Goal: Task Accomplishment & Management: Manage account settings

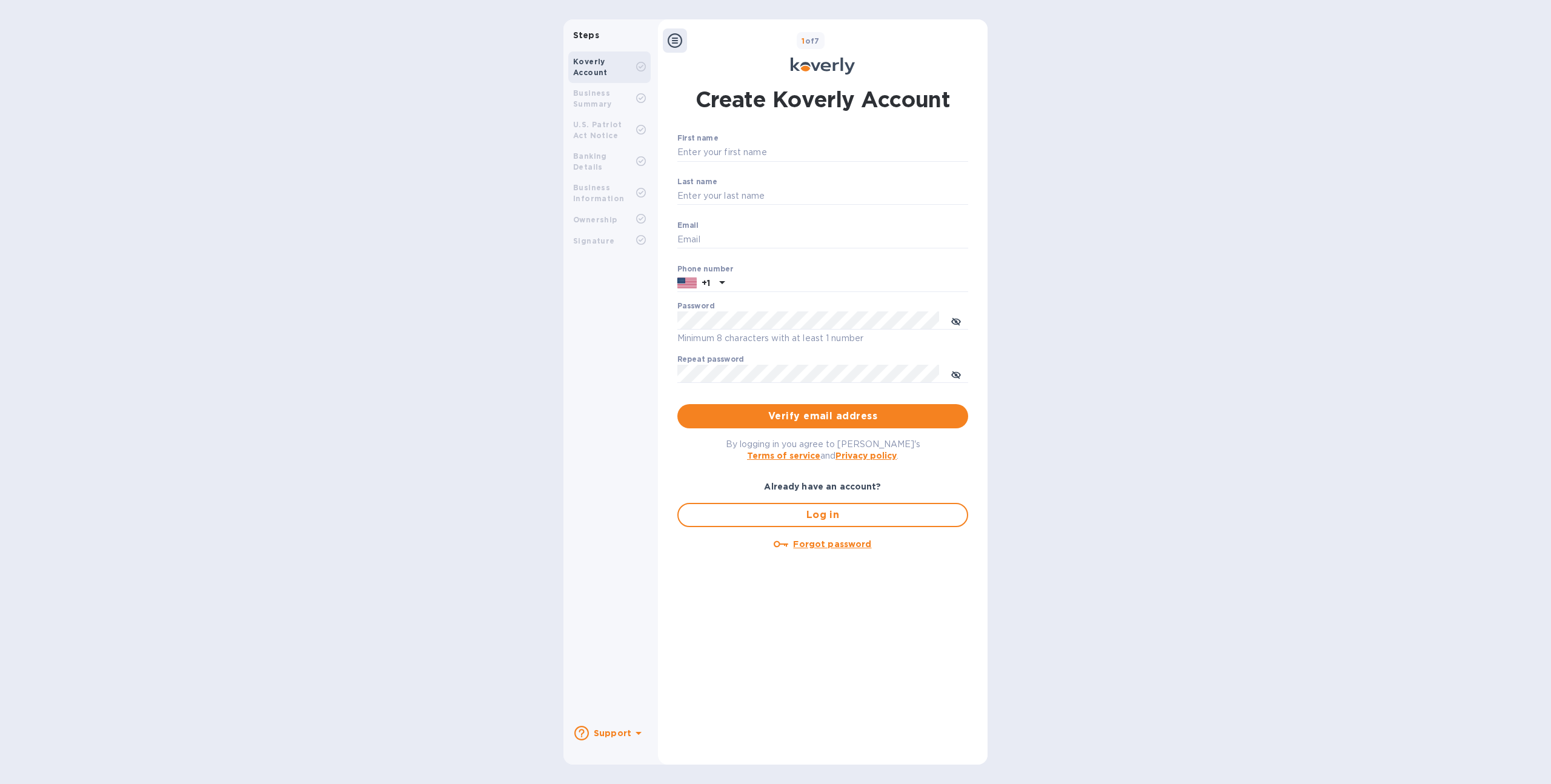
type input "sgrover@koverly.com"
click at [675, 41] on icon at bounding box center [674, 40] width 15 height 15
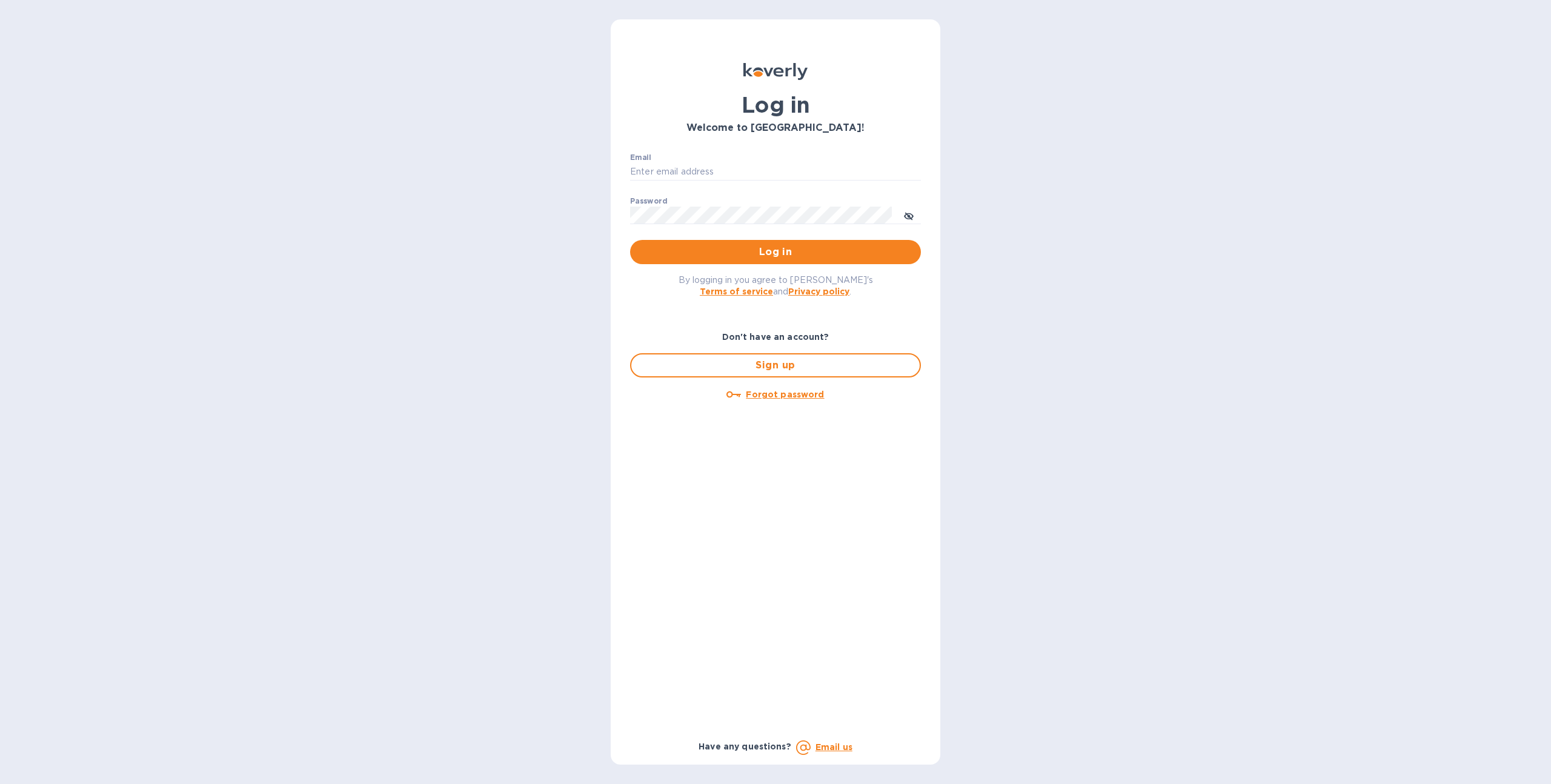
type input "sgrover@koverly.com"
click at [717, 256] on span "Log in" at bounding box center [776, 251] width 272 height 15
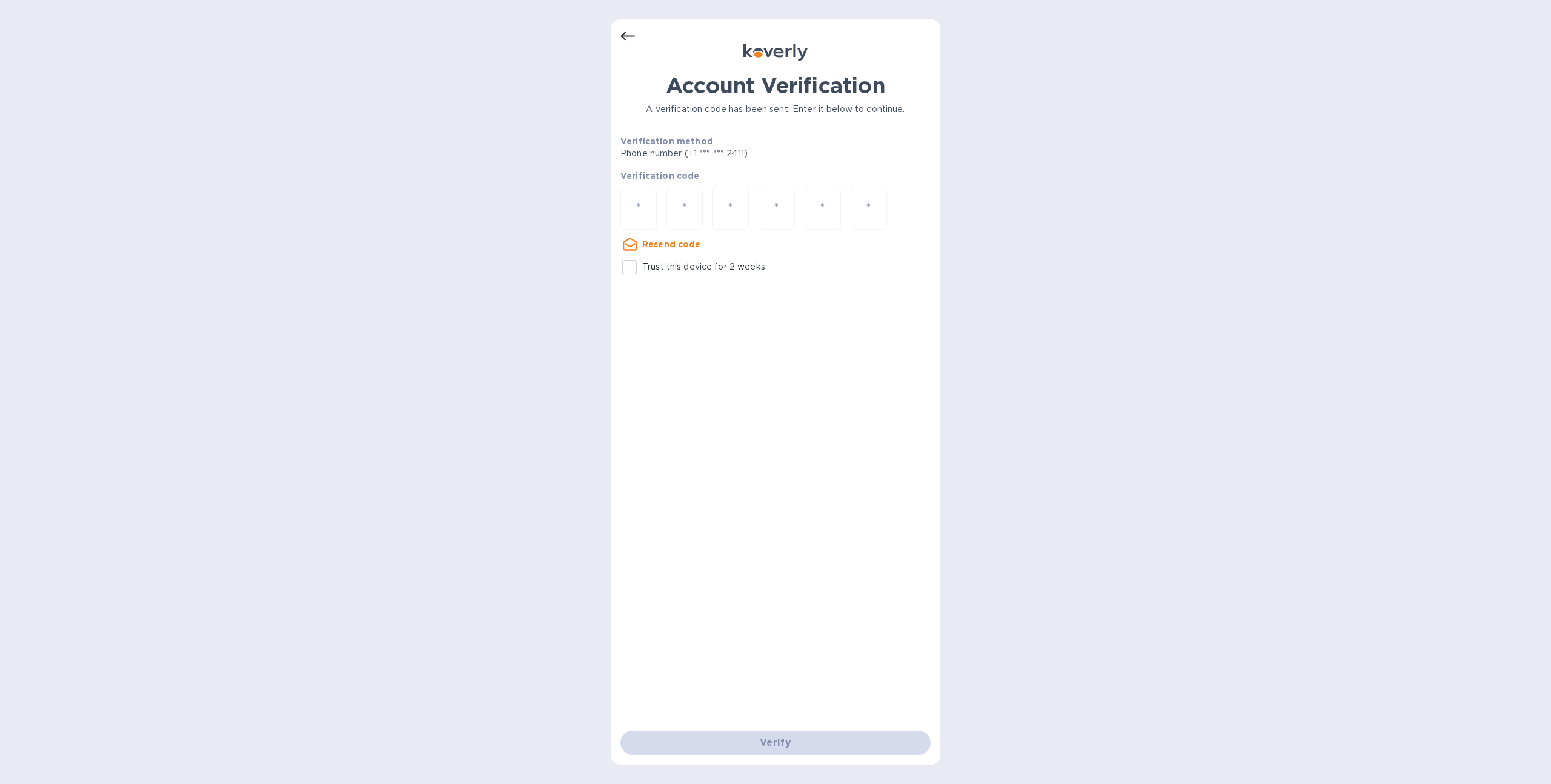
click at [650, 219] on div at bounding box center [639, 208] width 37 height 43
type input "5"
type input "1"
type input "2"
type input "9"
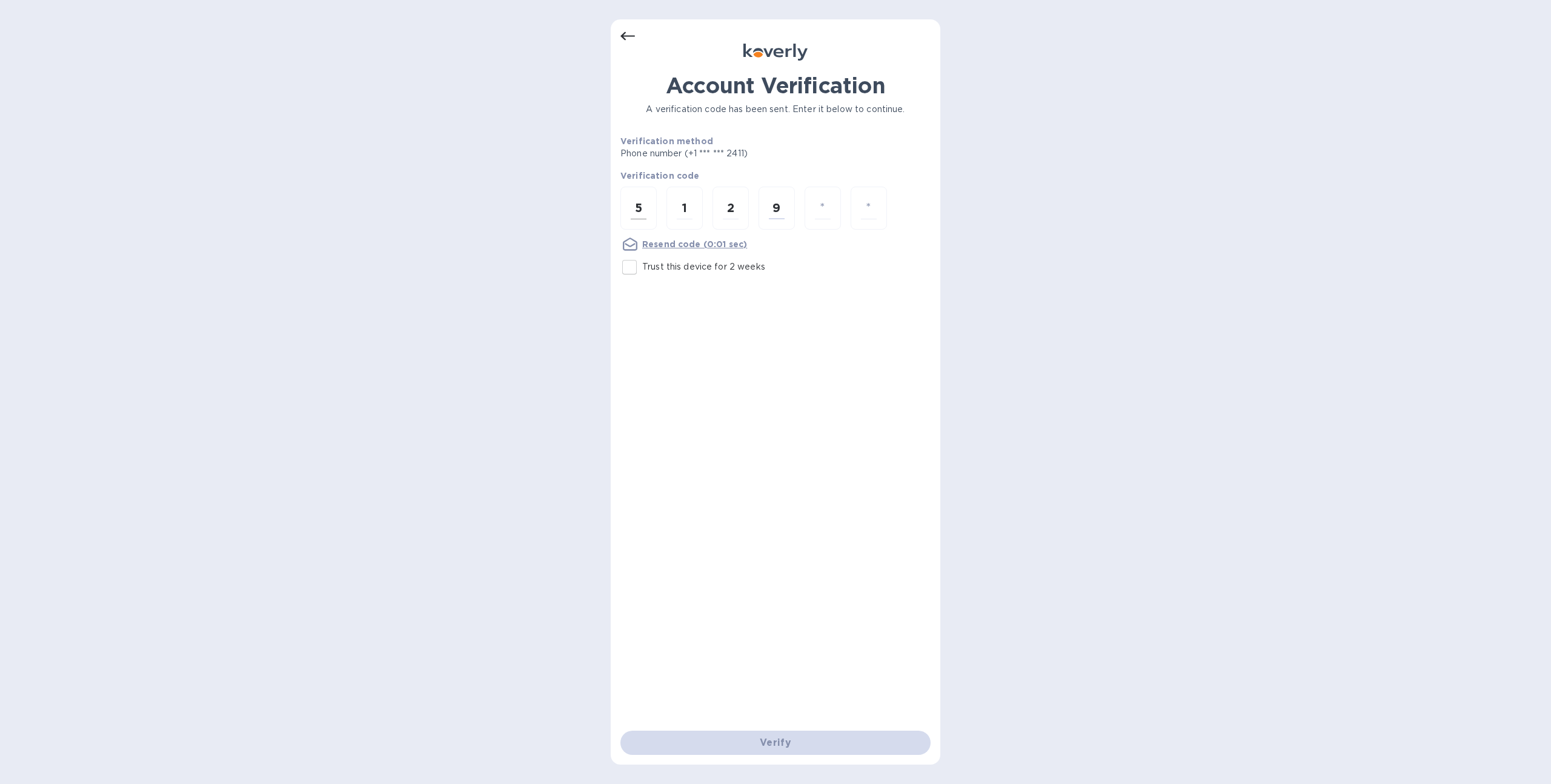
type input "5"
type input "8"
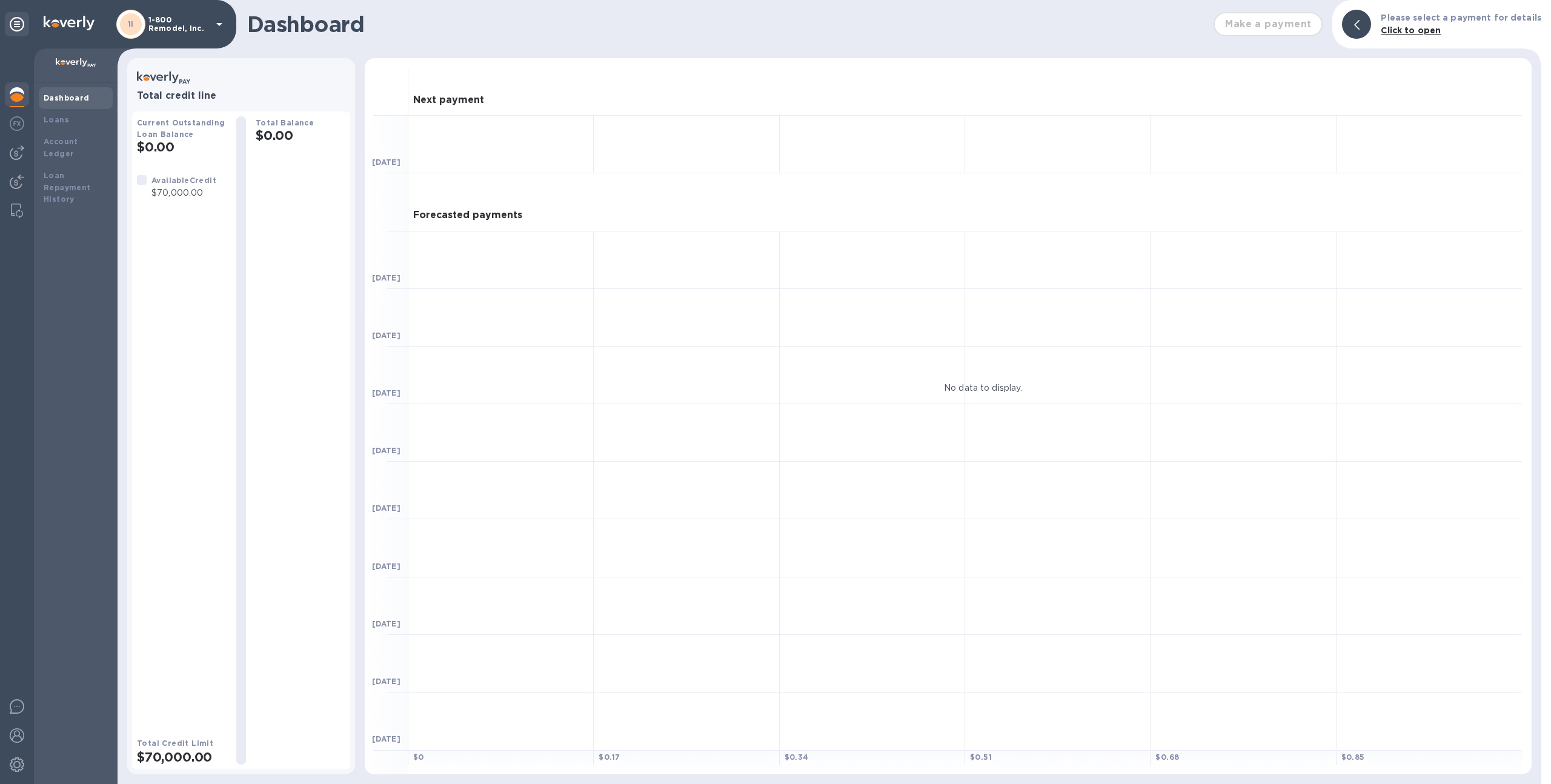
click at [191, 20] on p "1-800 Remodel, Inc." at bounding box center [178, 24] width 61 height 17
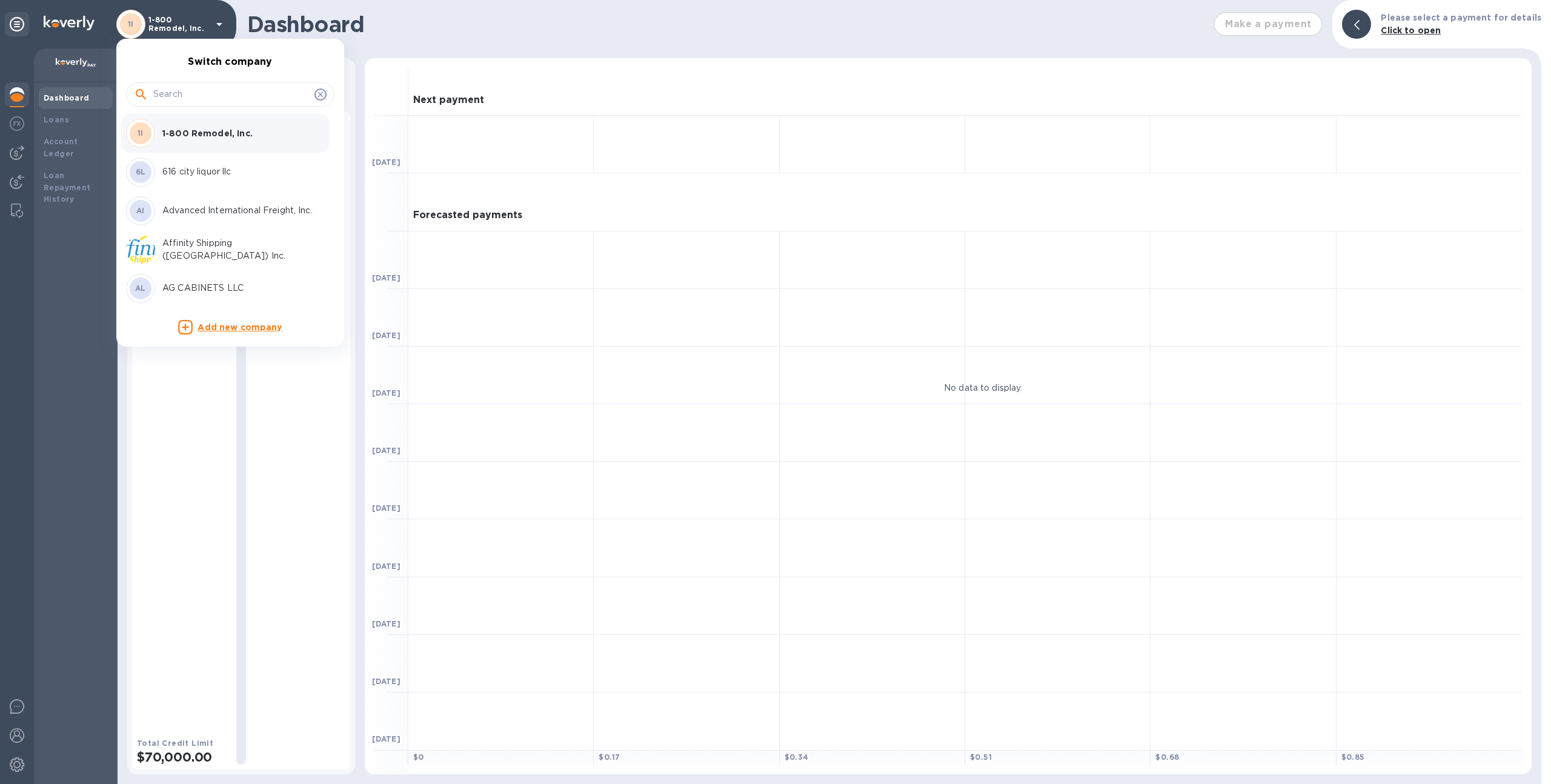
click at [260, 95] on input "text" at bounding box center [232, 94] width 157 height 18
type input "trans"
click at [255, 200] on div "TI Trans Shipping International Inc" at bounding box center [219, 212] width 189 height 29
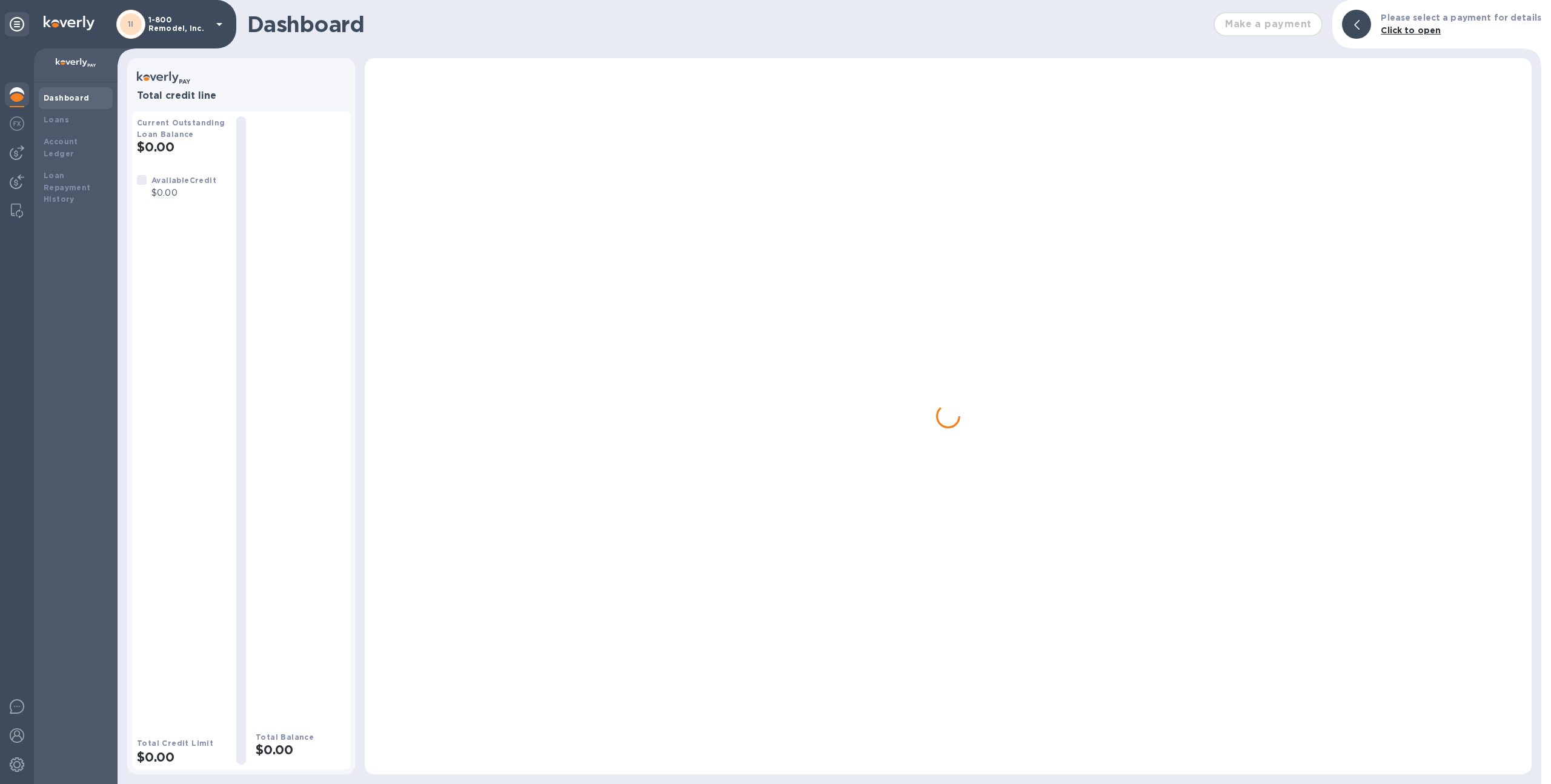
click at [198, 25] on p "1-800 Remodel, Inc." at bounding box center [178, 24] width 61 height 17
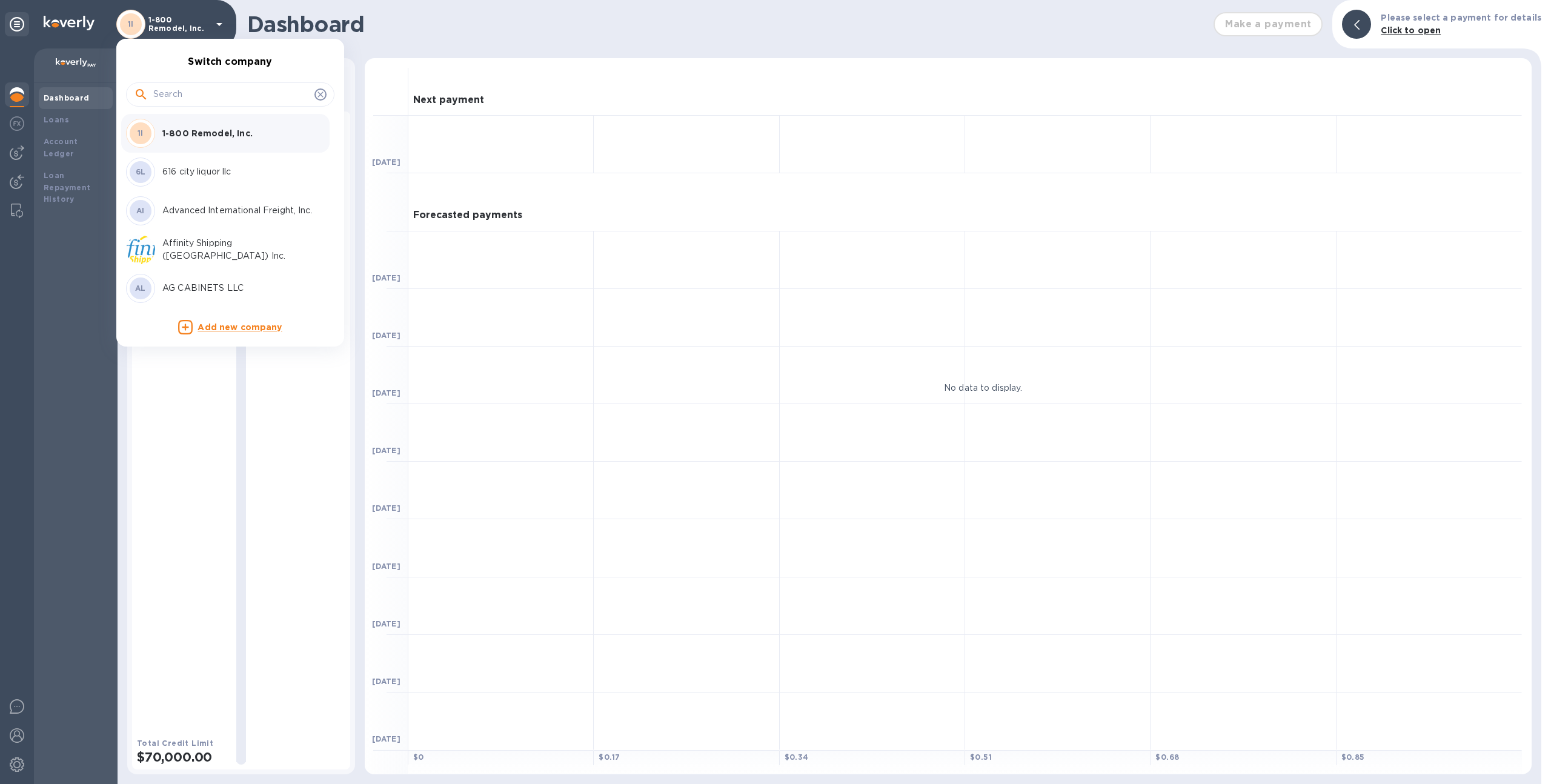
click at [169, 97] on input "text" at bounding box center [232, 94] width 157 height 18
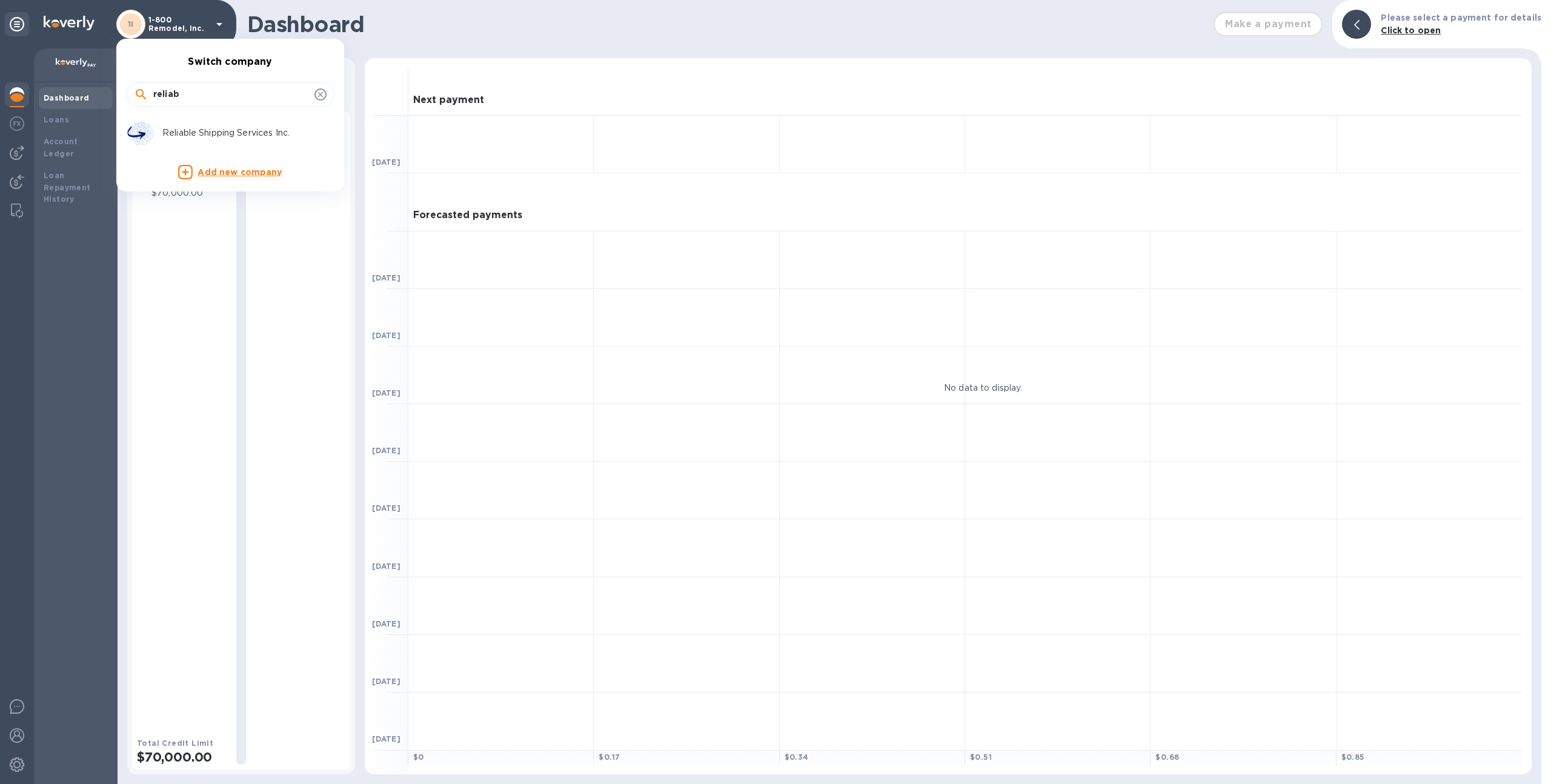
type input "reliab"
click at [138, 129] on img at bounding box center [140, 133] width 29 height 29
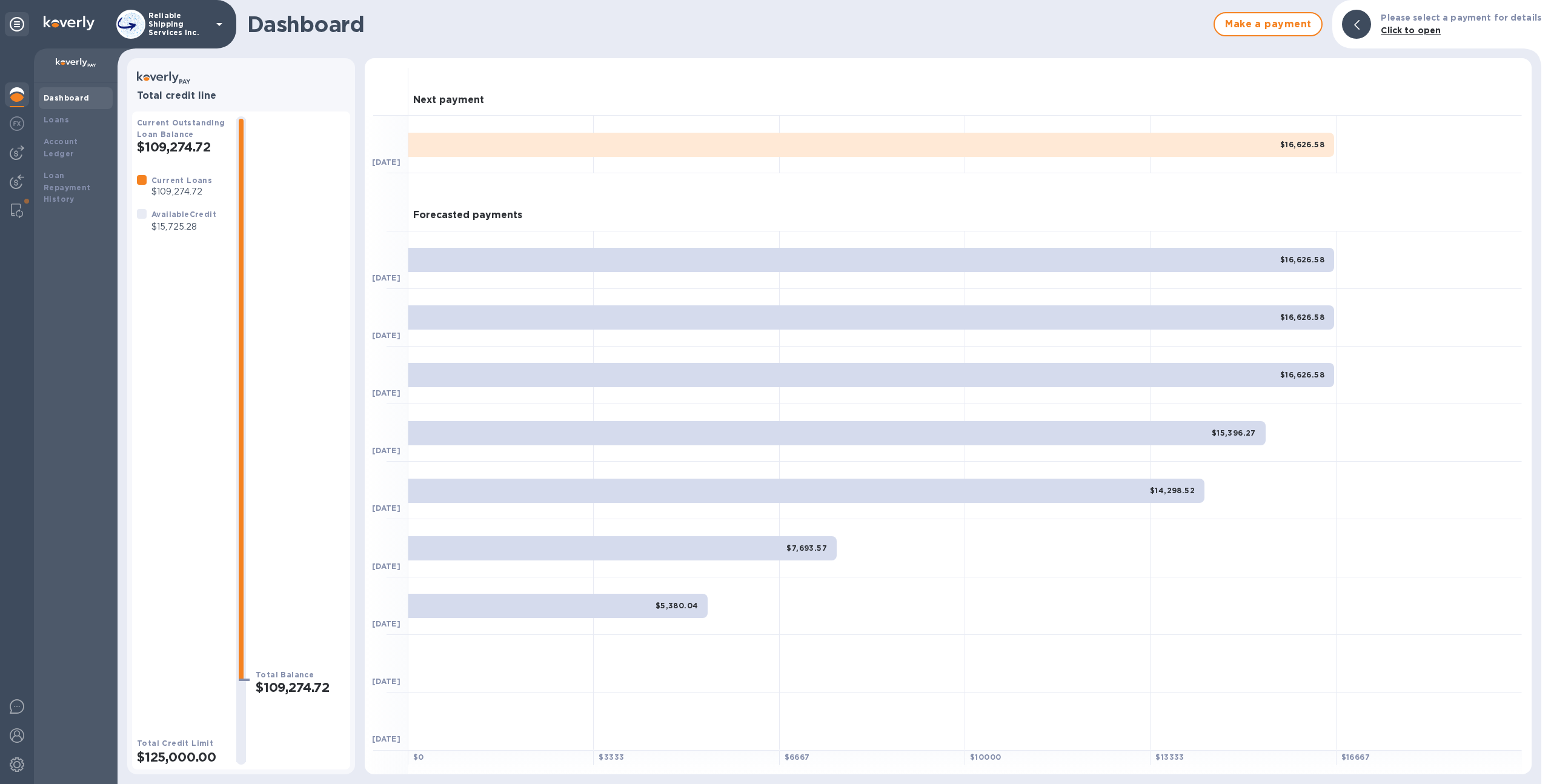
click at [172, 30] on p "Reliable Shipping Services Inc." at bounding box center [178, 24] width 61 height 25
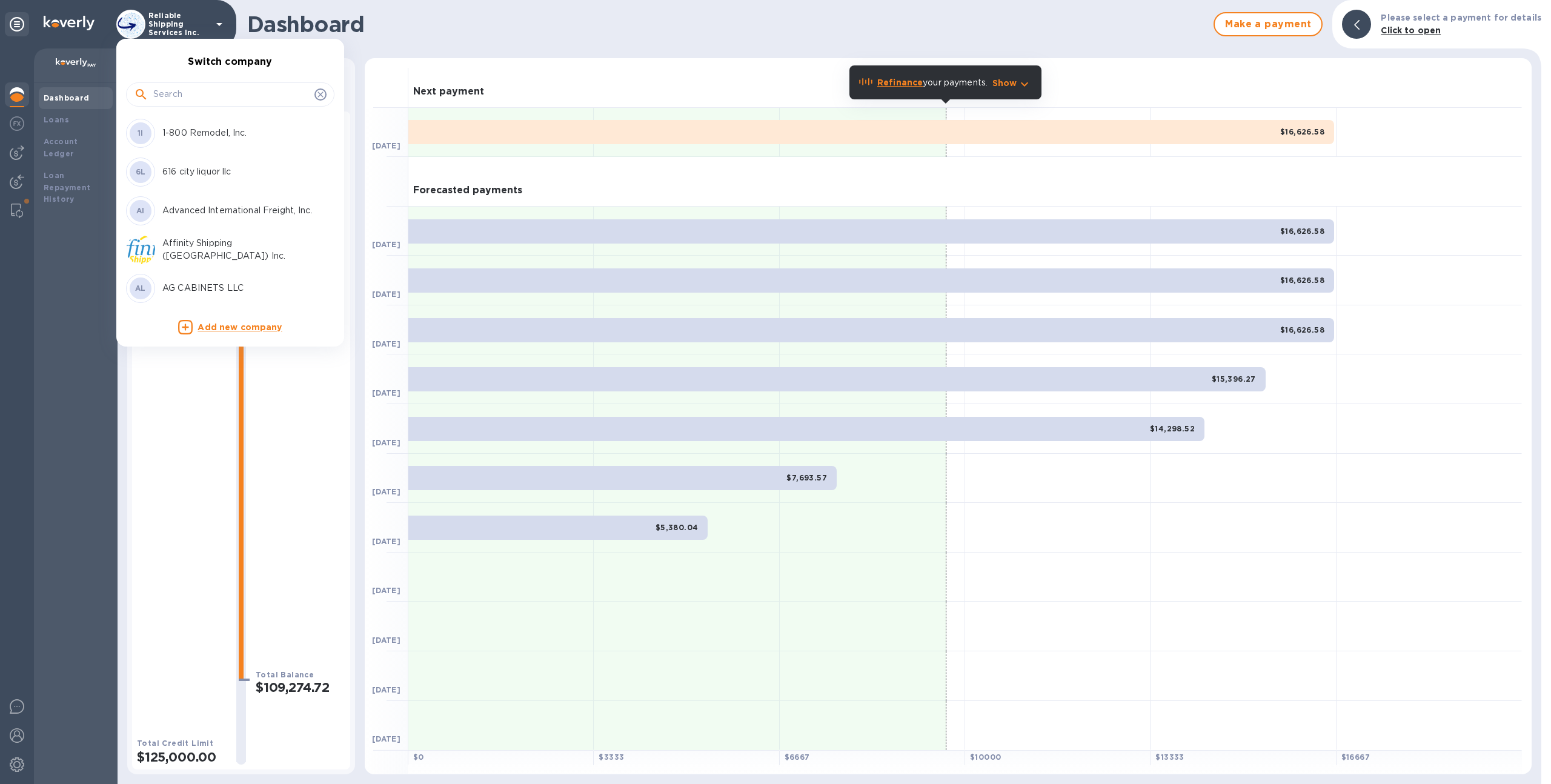
click at [190, 96] on input "text" at bounding box center [232, 94] width 157 height 18
click at [193, 247] on p "Affinity Shipping ([GEOGRAPHIC_DATA]) Inc." at bounding box center [239, 249] width 153 height 25
